Goal: Task Accomplishment & Management: Use online tool/utility

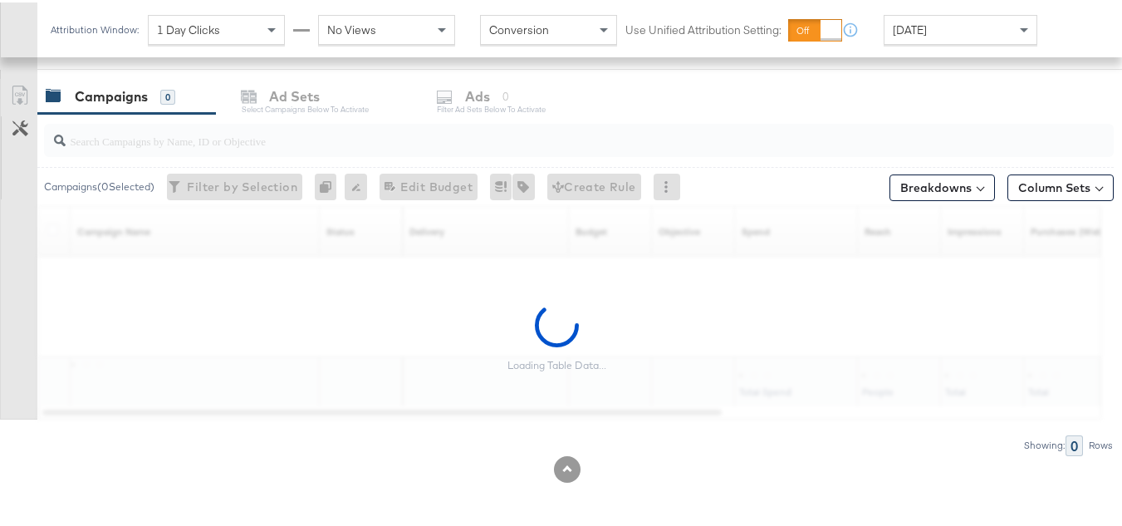
click at [76, 17] on div "Attribution Window: 1 Day Clicks No Views" at bounding box center [252, 27] width 405 height 30
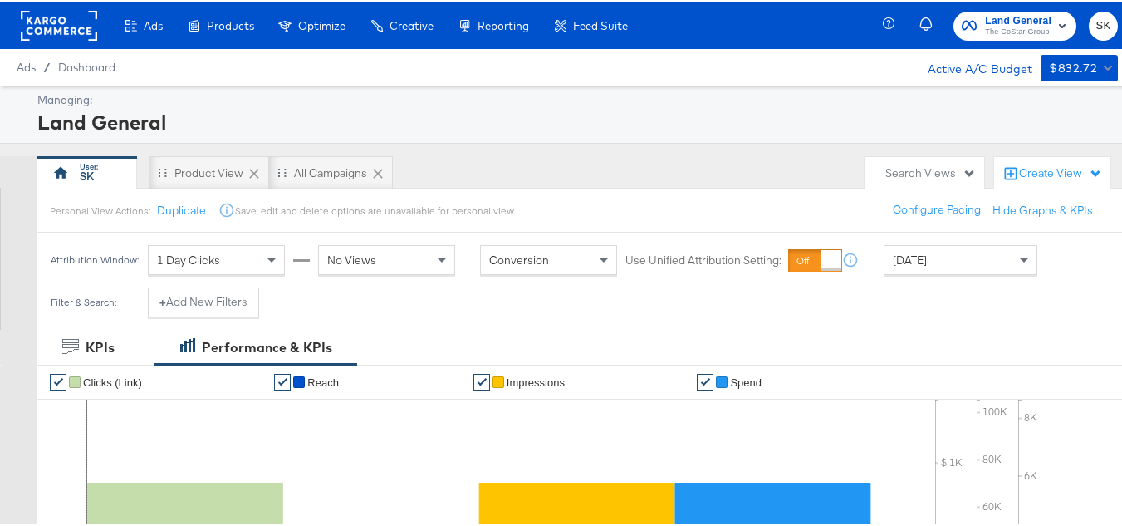
click at [61, 19] on rect at bounding box center [59, 23] width 76 height 30
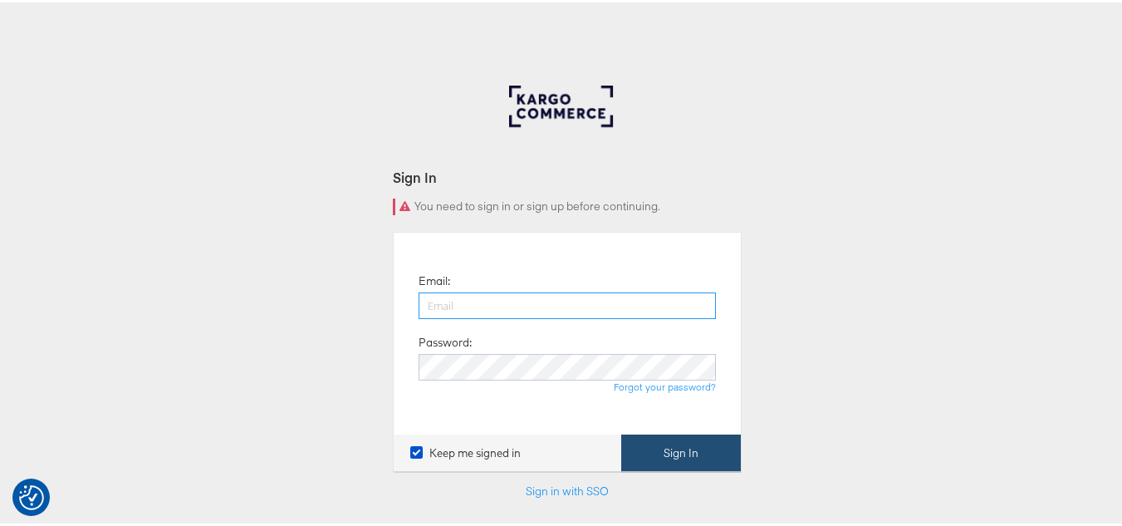
type input "[PERSON_NAME][EMAIL_ADDRESS][DOMAIN_NAME]"
click at [668, 456] on button "Sign In" at bounding box center [681, 450] width 120 height 37
